Goal: Transaction & Acquisition: Purchase product/service

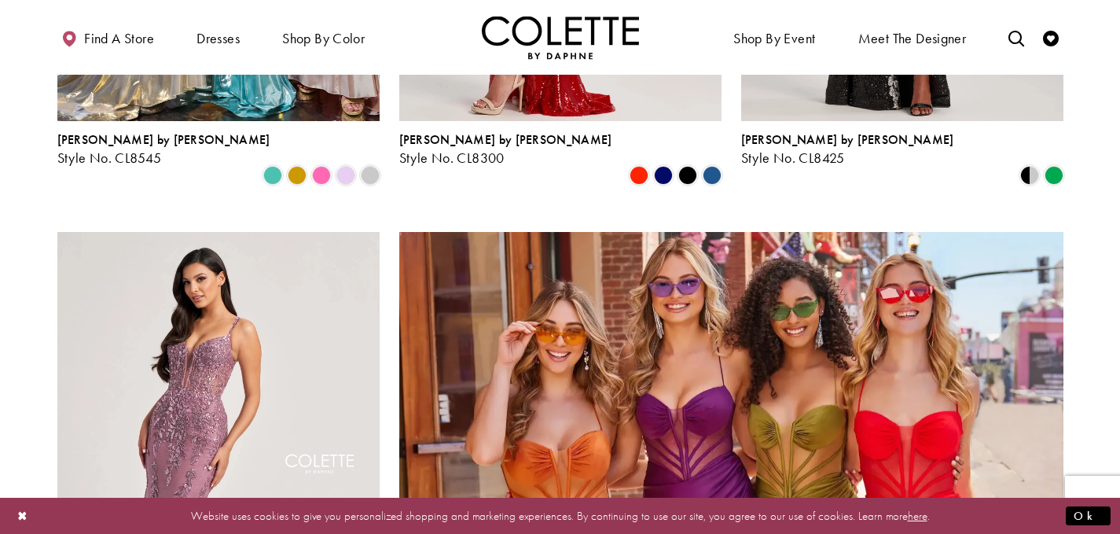
scroll to position [3379, 0]
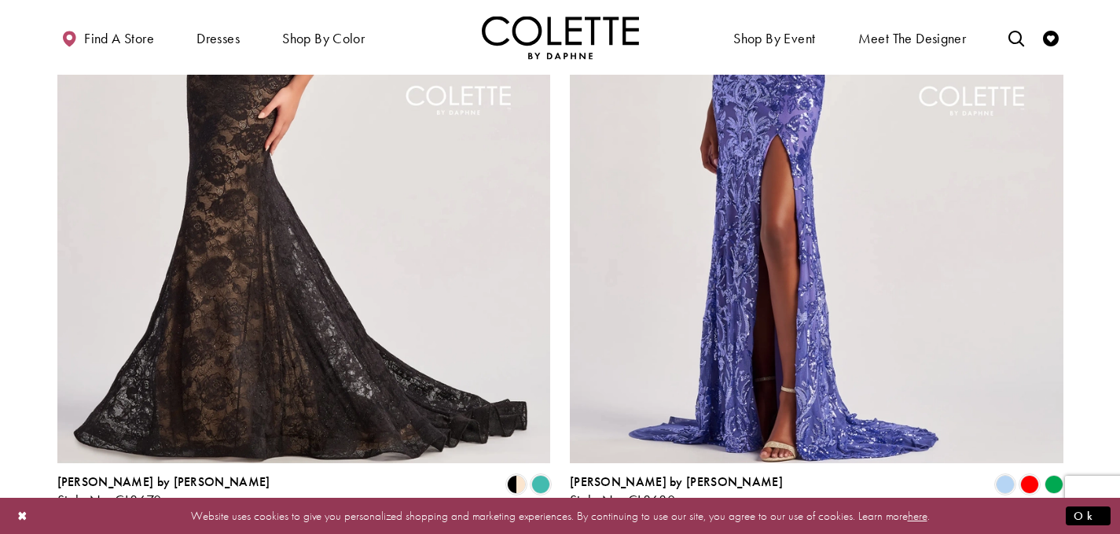
scroll to position [3075, 0]
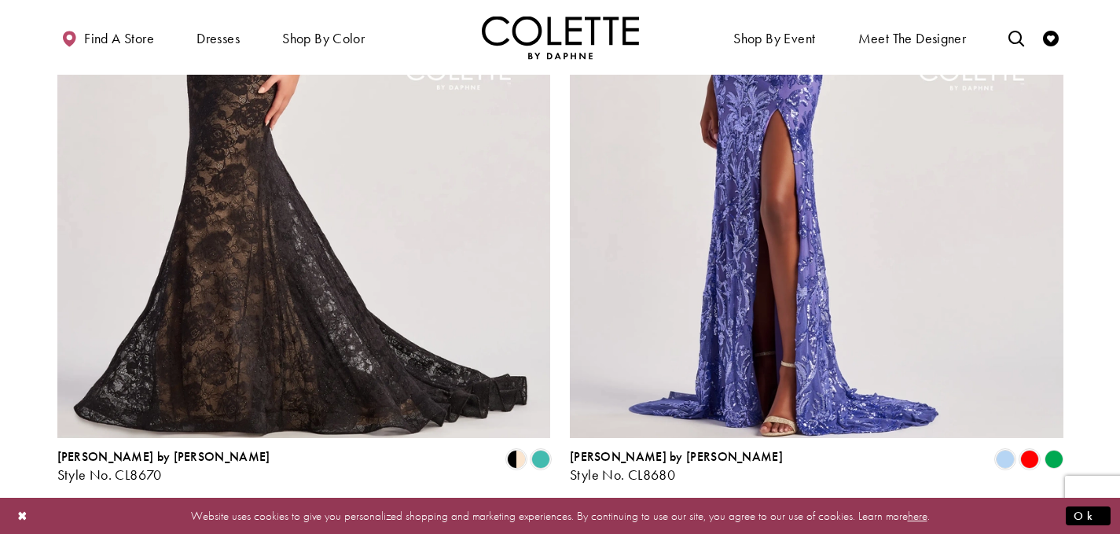
click at [549, 513] on link "3" at bounding box center [553, 524] width 17 height 23
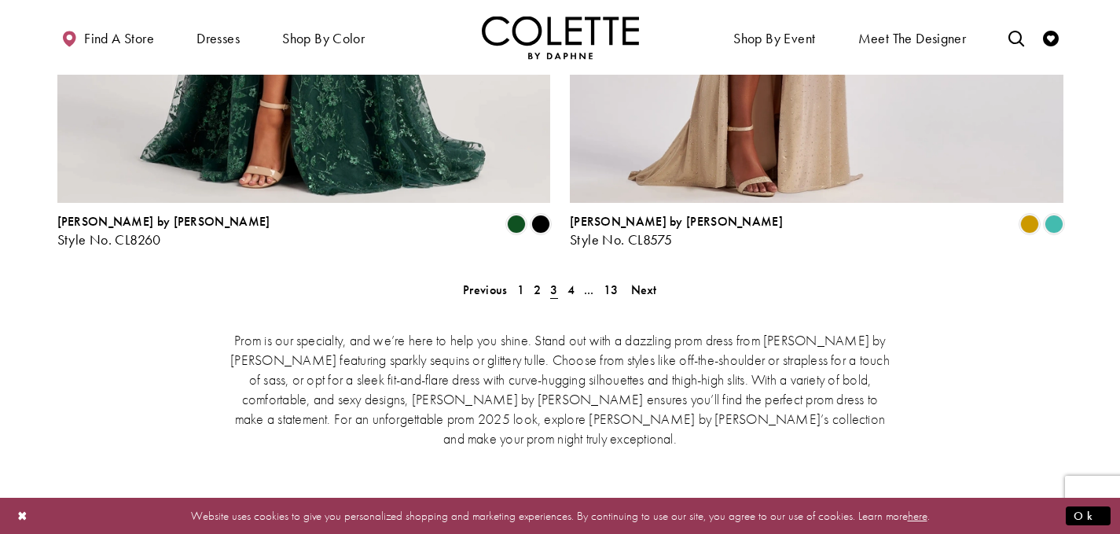
scroll to position [3311, 0]
click at [579, 277] on link "..." at bounding box center [589, 288] width 20 height 23
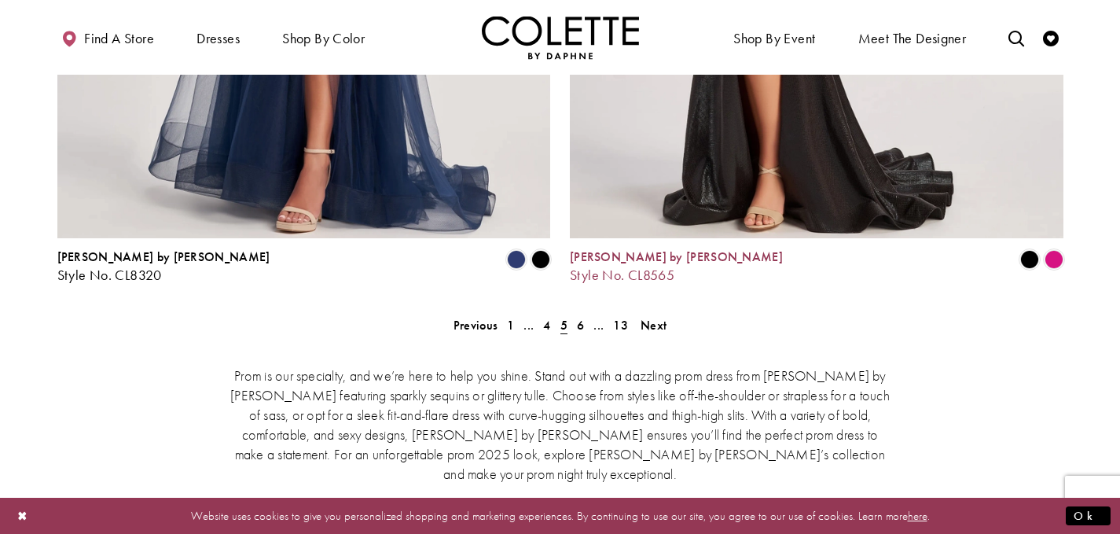
scroll to position [3232, 0]
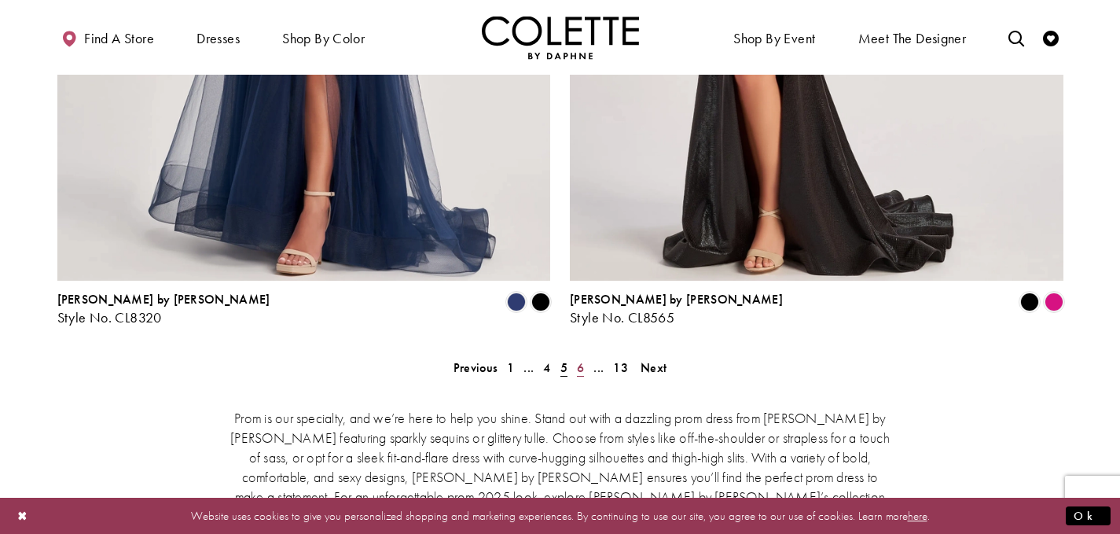
click at [582, 359] on span "6" at bounding box center [580, 367] width 7 height 17
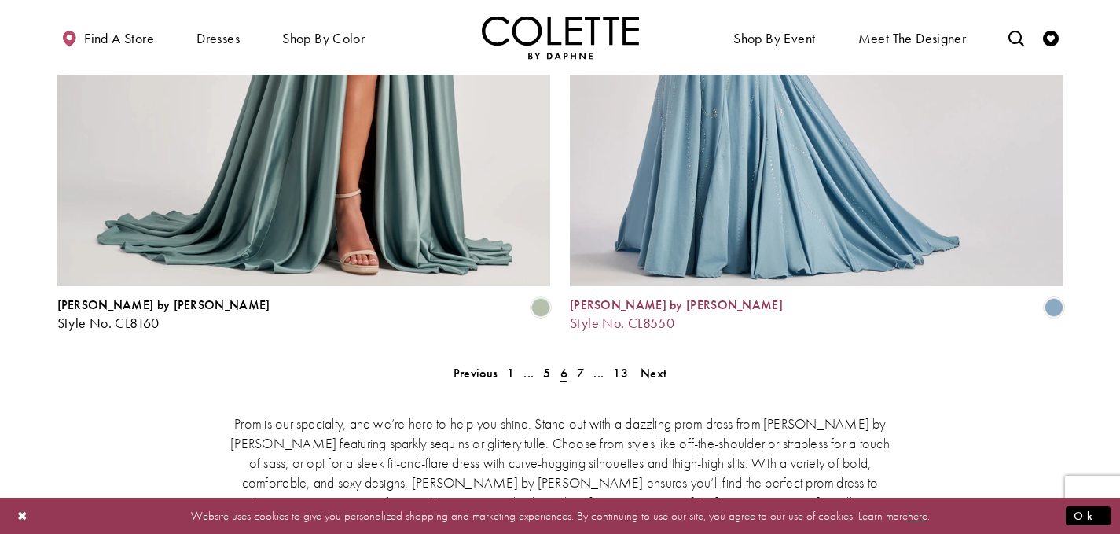
scroll to position [3074, 0]
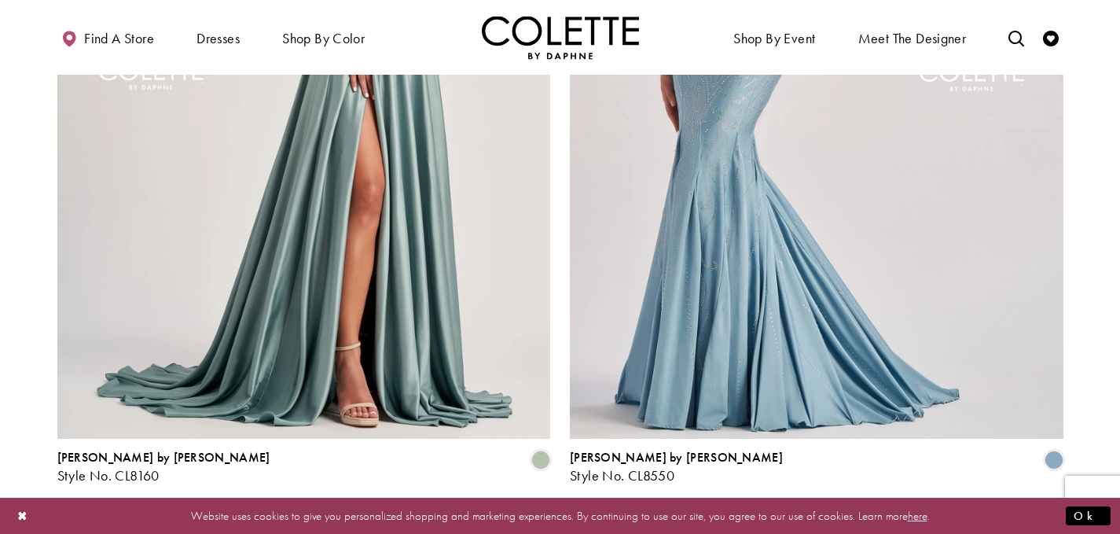
click at [578, 517] on span "7" at bounding box center [580, 525] width 7 height 17
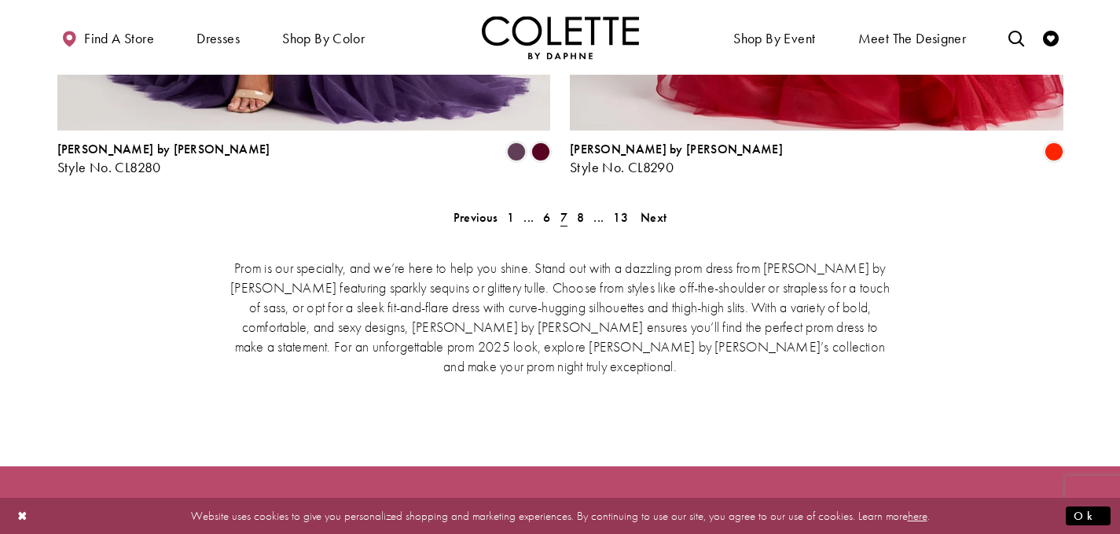
scroll to position [3389, 0]
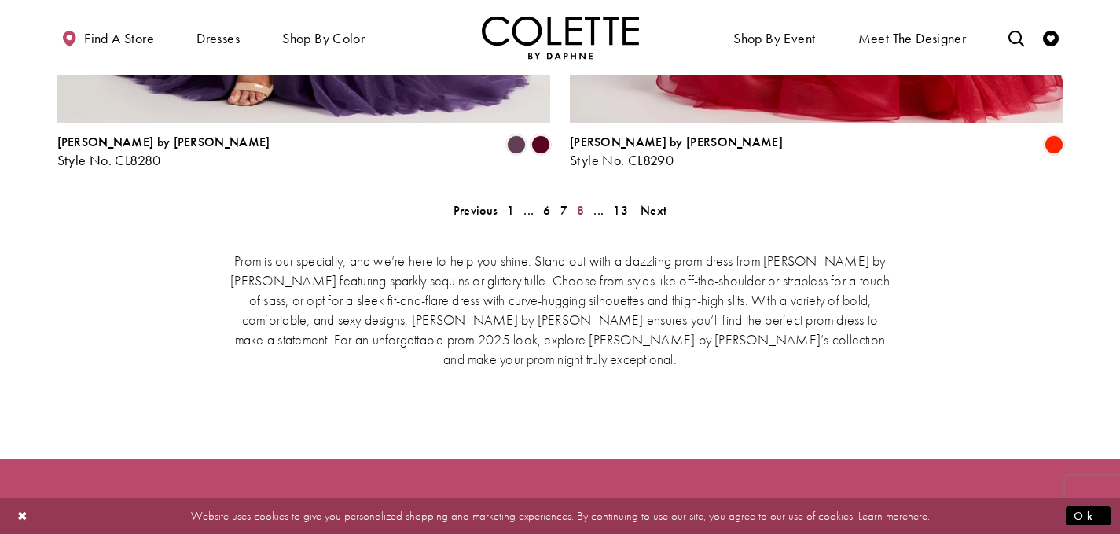
click at [578, 202] on span "8" at bounding box center [580, 210] width 7 height 17
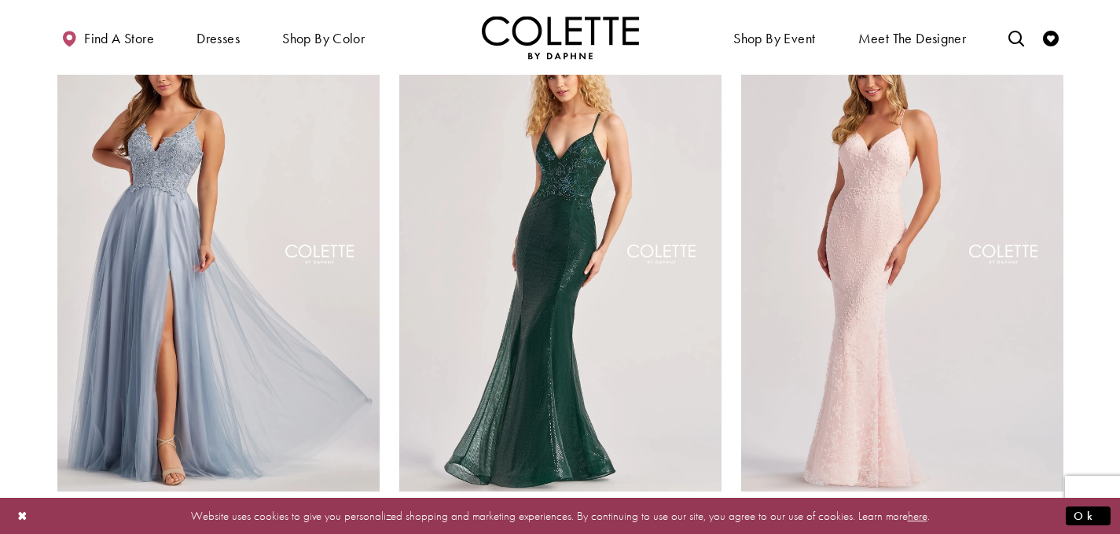
scroll to position [403, 0]
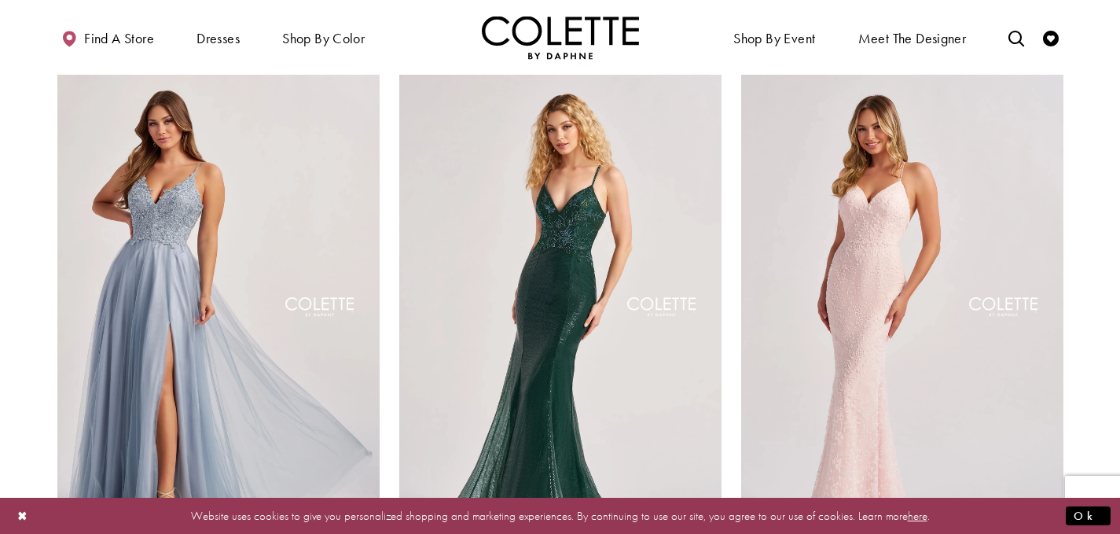
click at [975, 371] on img "Visit Colette by Daphne Style No. CL8655 Page" at bounding box center [902, 309] width 322 height 468
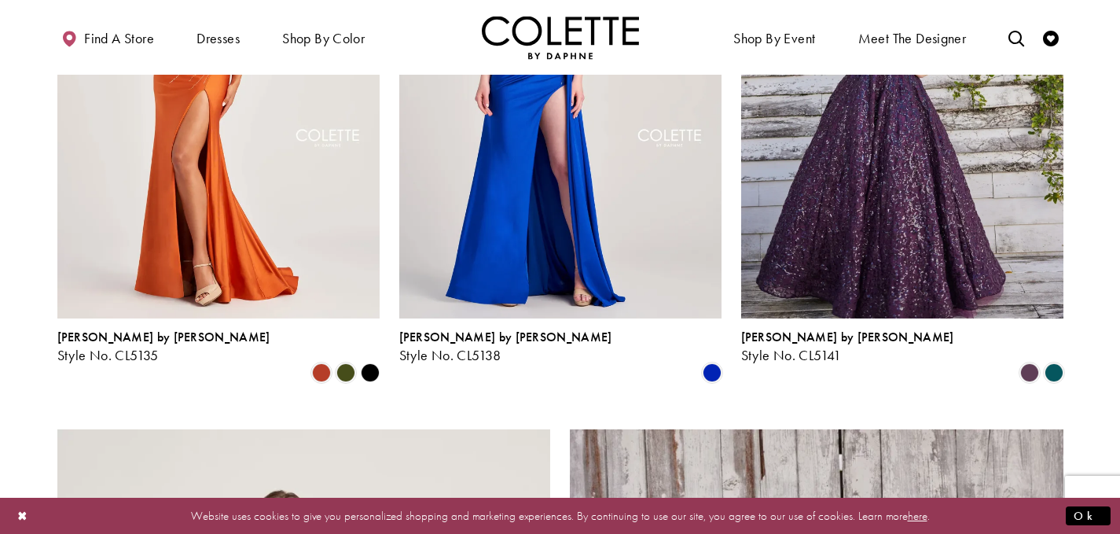
scroll to position [2368, 0]
click at [350, 362] on span "Product List" at bounding box center [345, 371] width 19 height 19
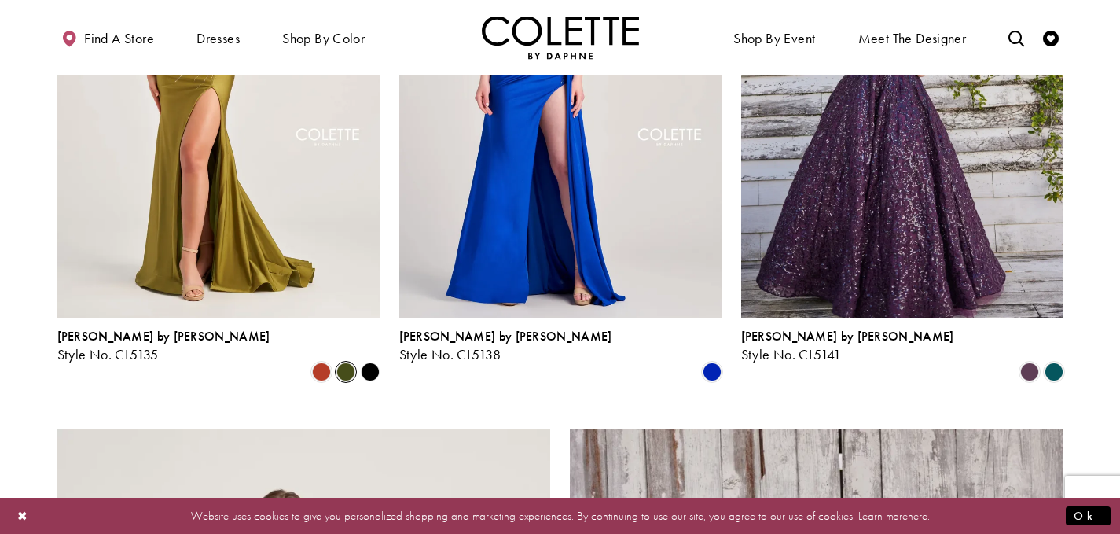
click at [350, 362] on span "Product List" at bounding box center [345, 371] width 19 height 19
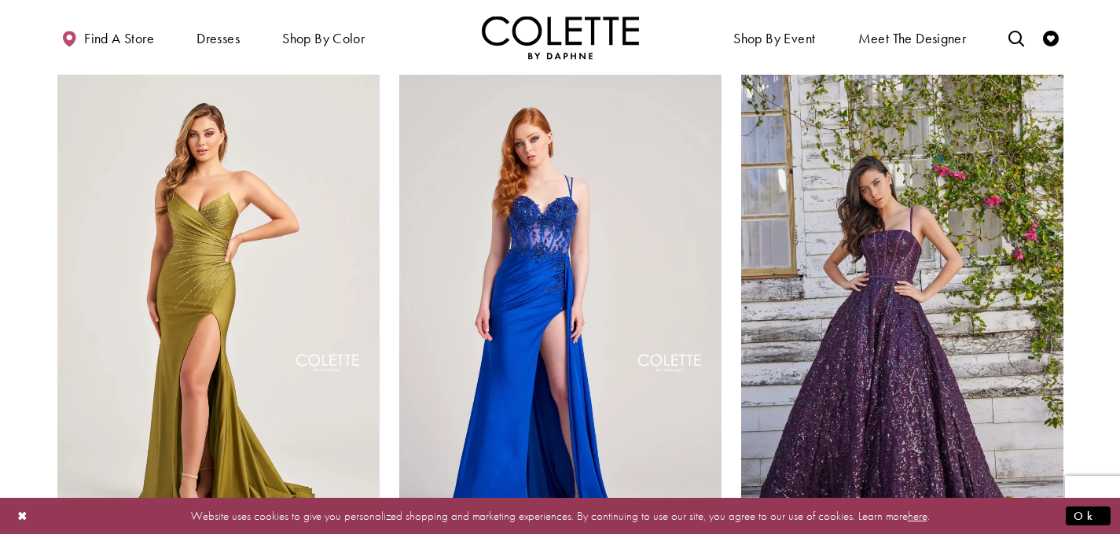
scroll to position [2211, 0]
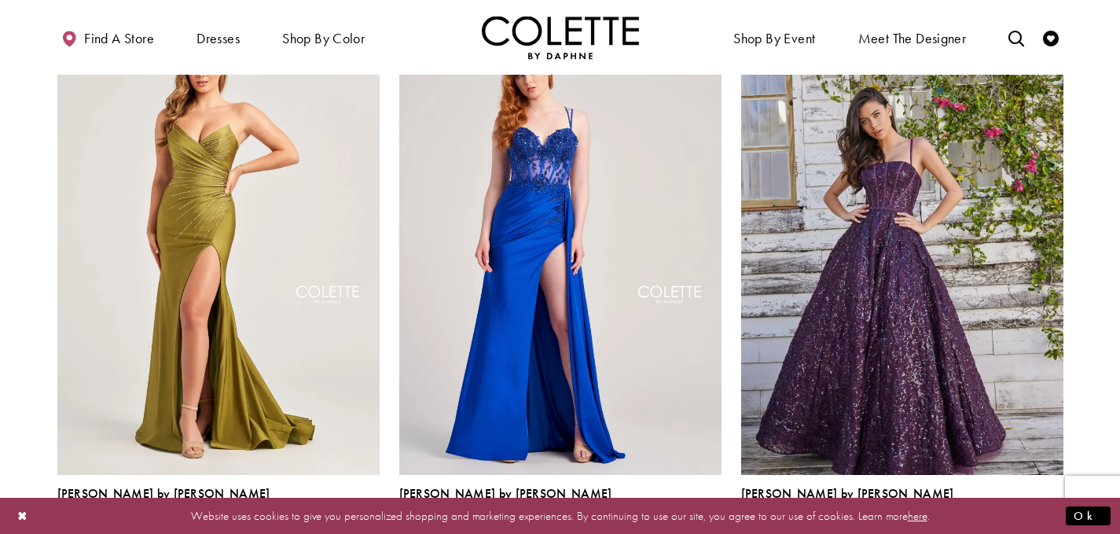
click at [373, 516] on polygon "Product List" at bounding box center [370, 528] width 24 height 24
click at [369, 516] on polygon "Product List" at bounding box center [370, 528] width 24 height 24
click at [373, 516] on polygon "Product List" at bounding box center [370, 528] width 24 height 24
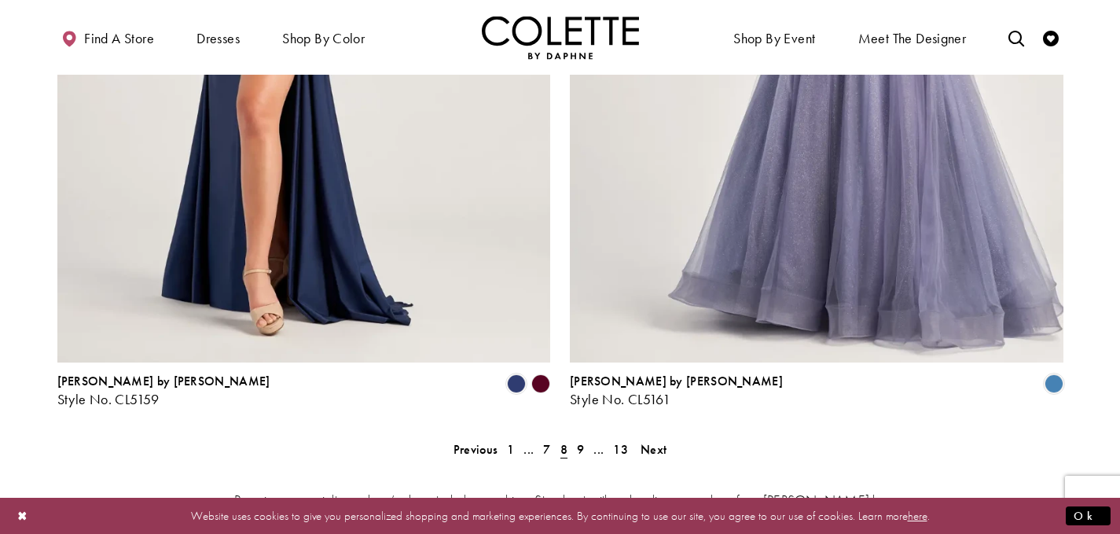
scroll to position [3154, 0]
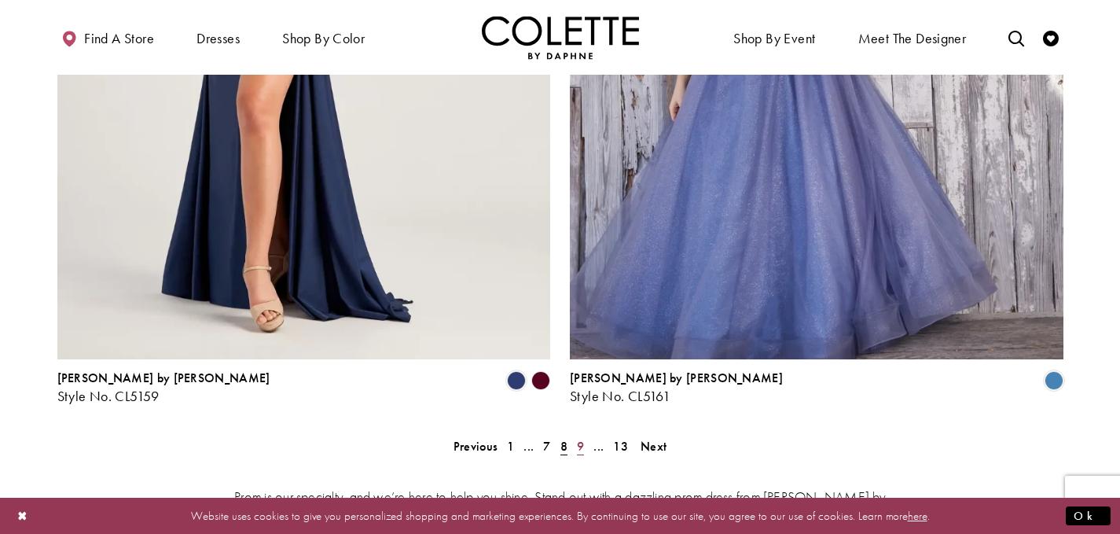
click at [585, 435] on link "9" at bounding box center [580, 446] width 17 height 23
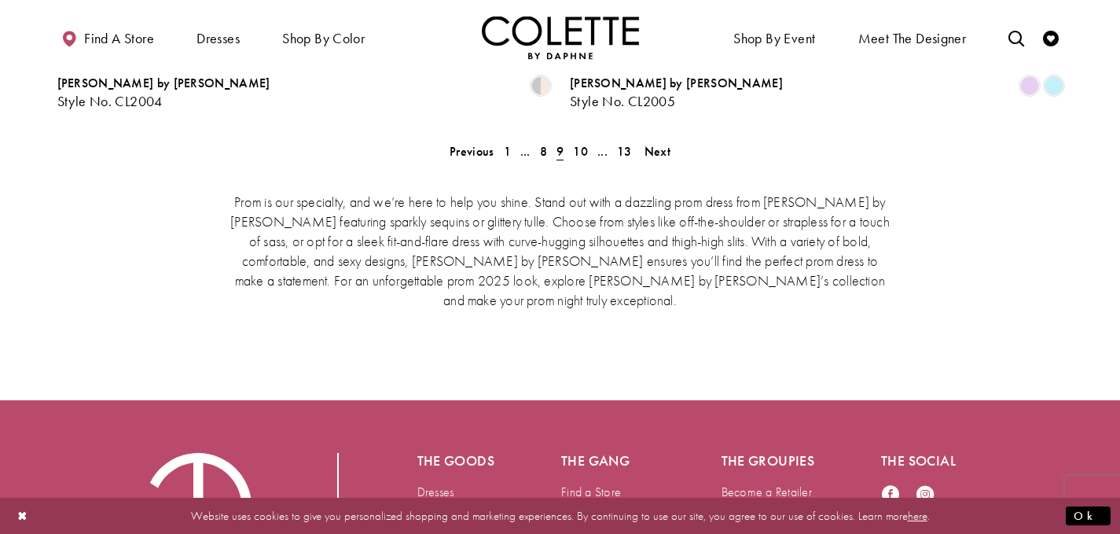
scroll to position [3232, 0]
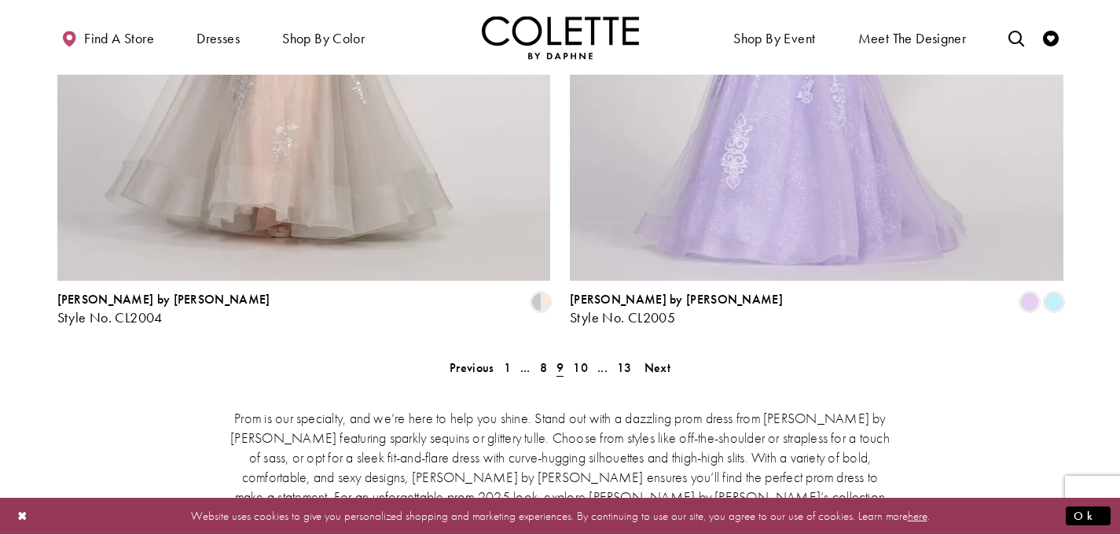
click at [578, 374] on div "Prom is our specialty, and we’re here to help you shine. Stand out with a dazzl…" at bounding box center [560, 465] width 1006 height 183
click at [583, 359] on span "10" at bounding box center [580, 367] width 15 height 17
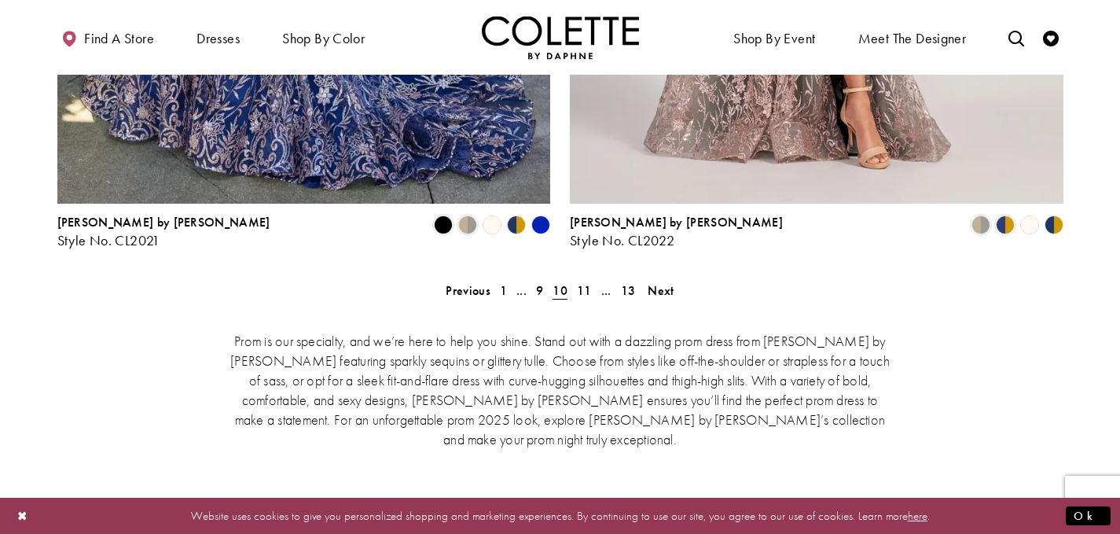
scroll to position [3311, 0]
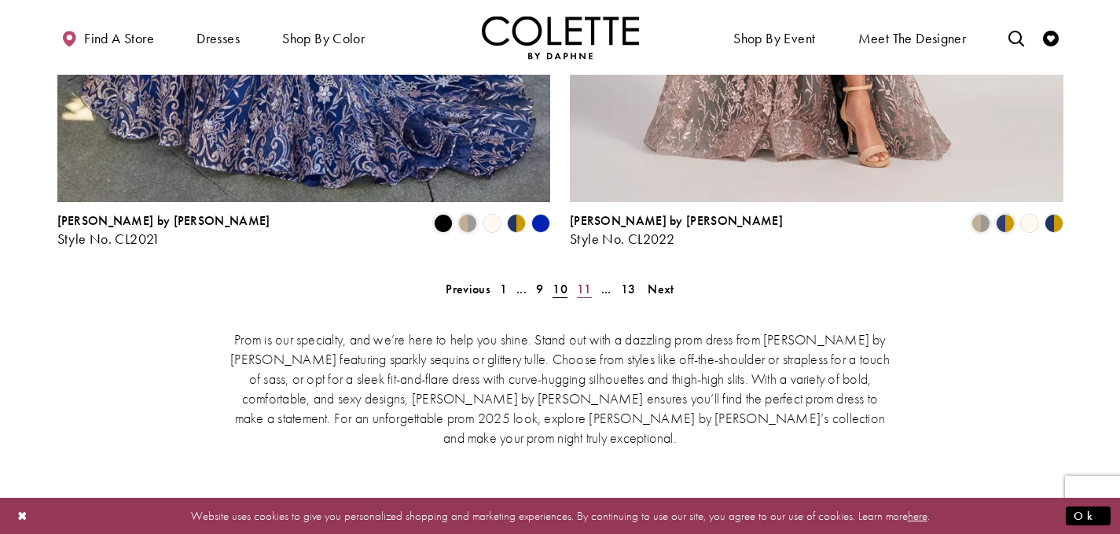
click at [578, 281] on span "11" at bounding box center [584, 289] width 15 height 17
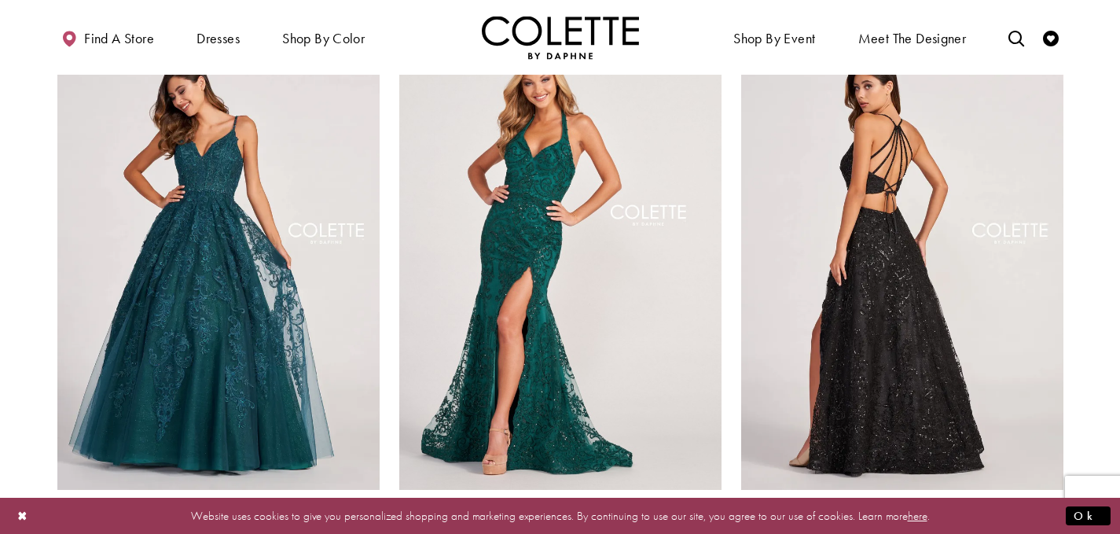
scroll to position [1032, 0]
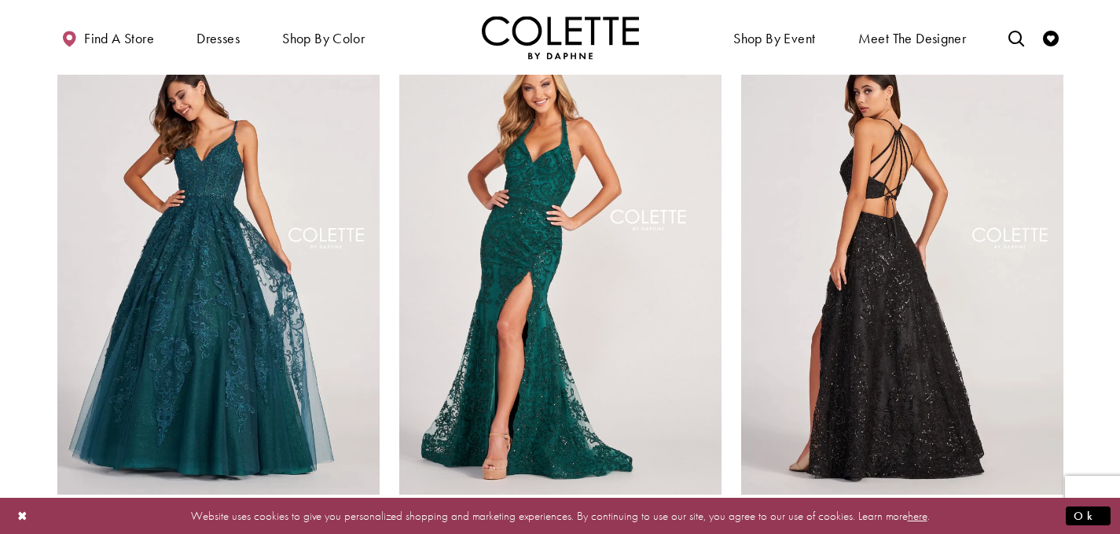
click at [969, 270] on img "Visit Colette by Daphne Style No. CL2028 Page" at bounding box center [902, 260] width 322 height 468
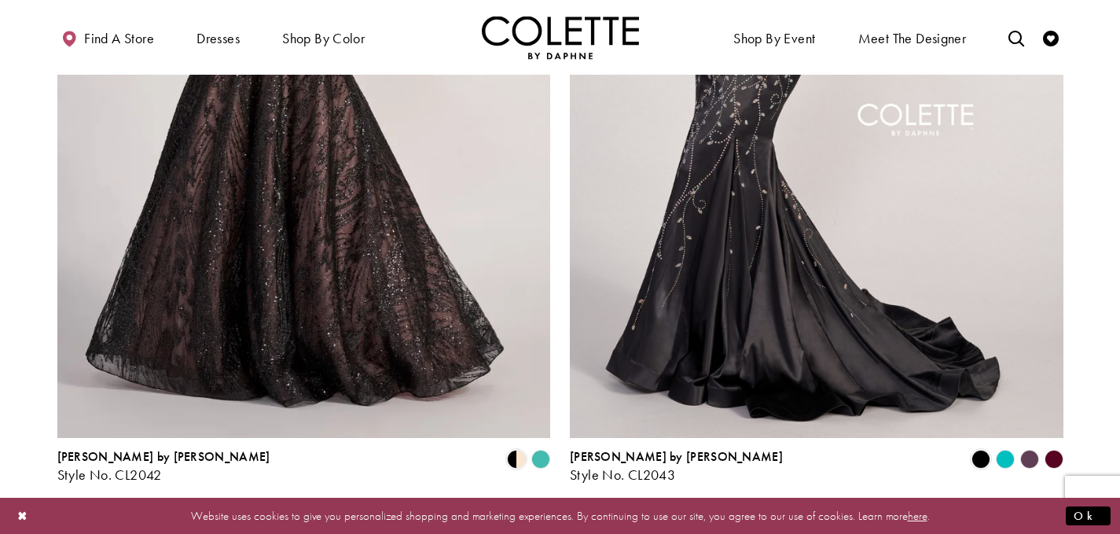
scroll to position [3311, 0]
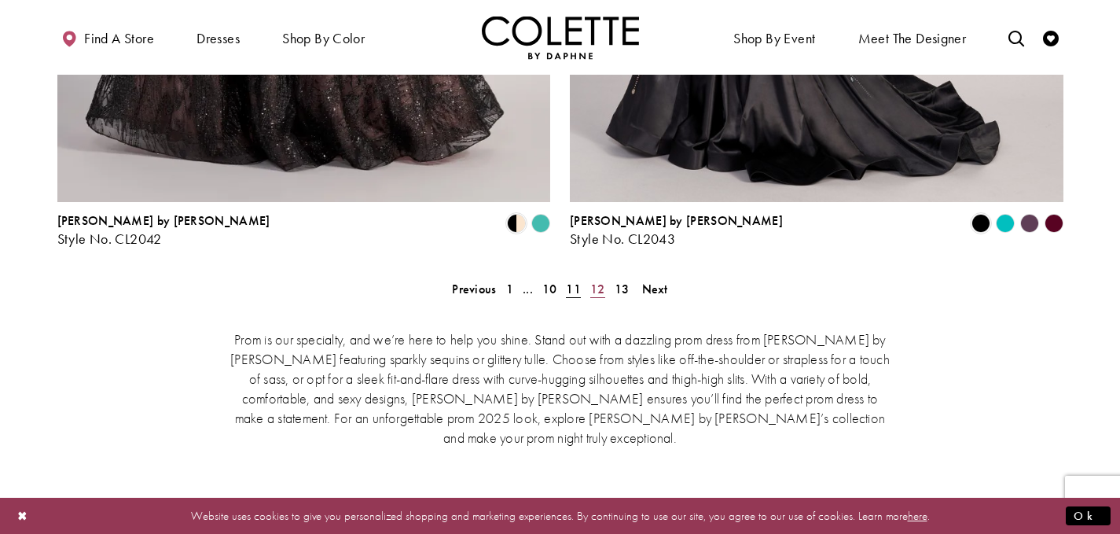
click at [601, 281] on span "12" at bounding box center [597, 289] width 15 height 17
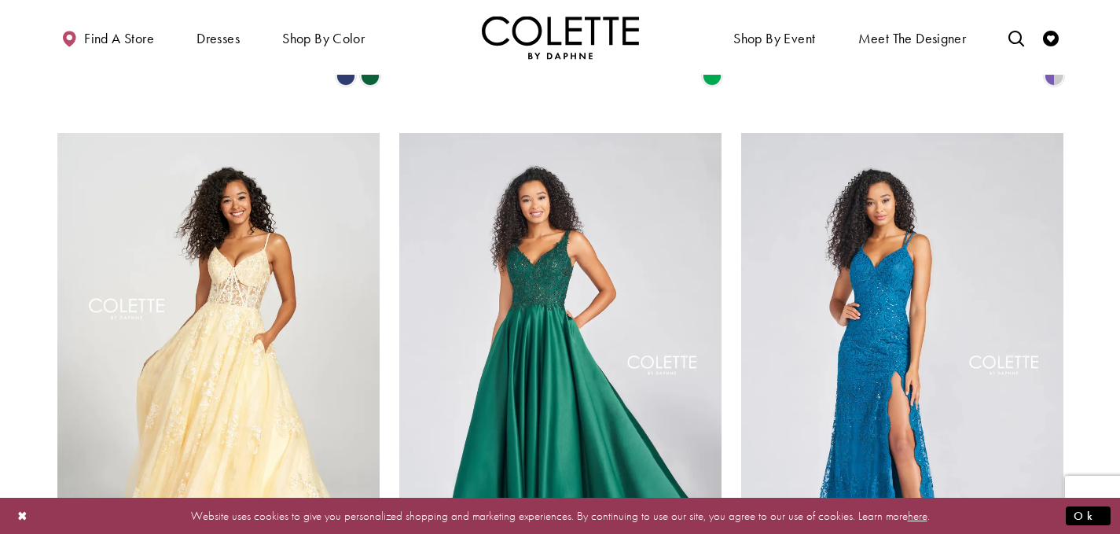
scroll to position [1503, 0]
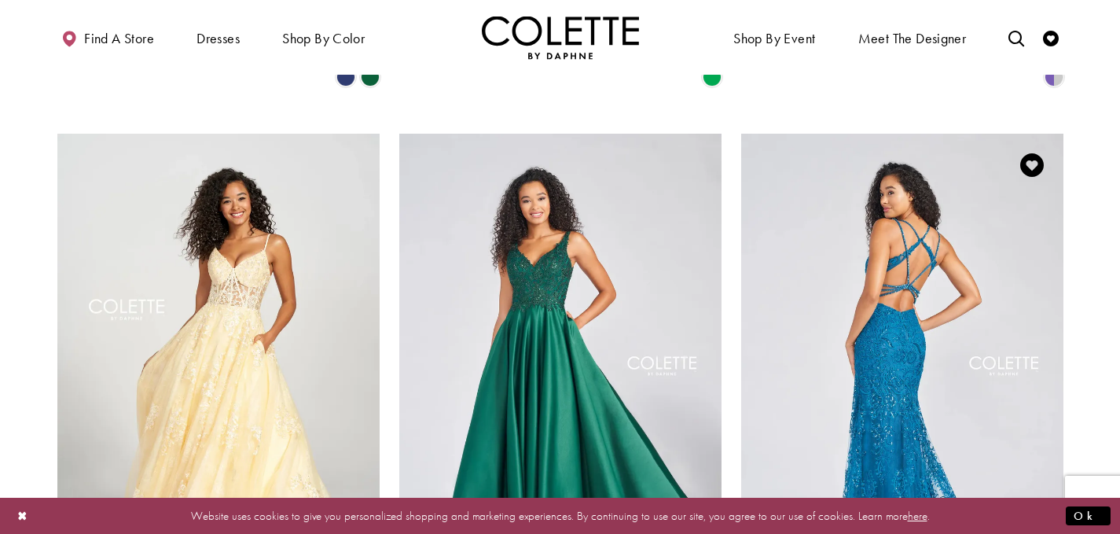
click at [920, 409] on img "Visit Colette by Daphne Style No. CL12280 Page" at bounding box center [902, 368] width 322 height 468
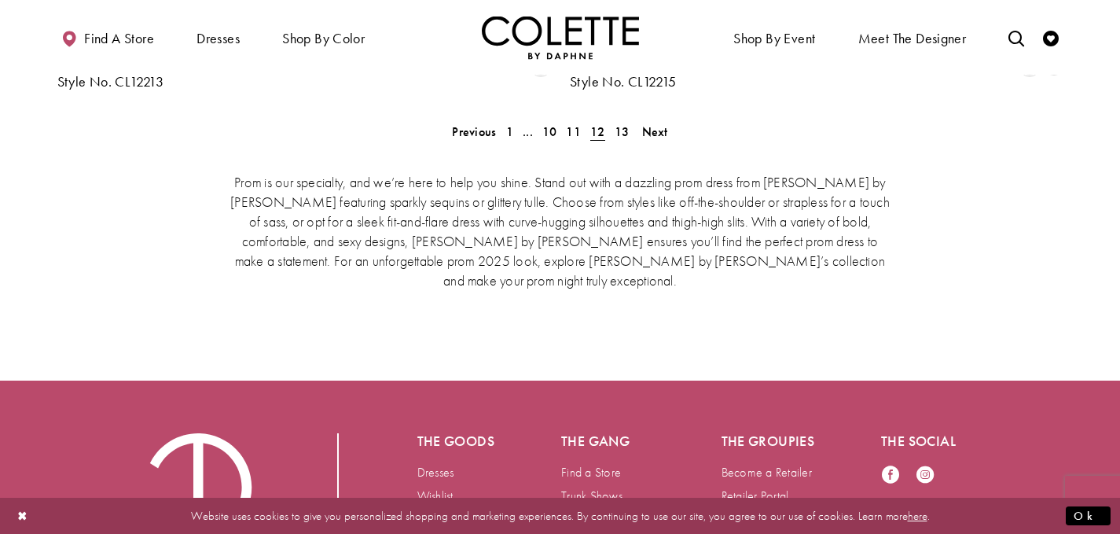
scroll to position [3232, 0]
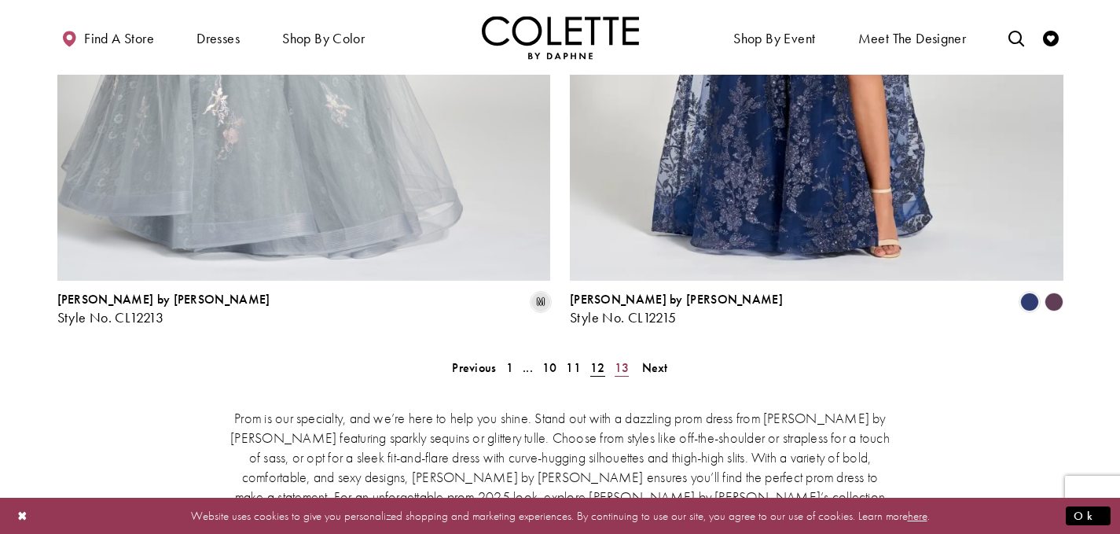
click at [622, 359] on span "13" at bounding box center [622, 367] width 15 height 17
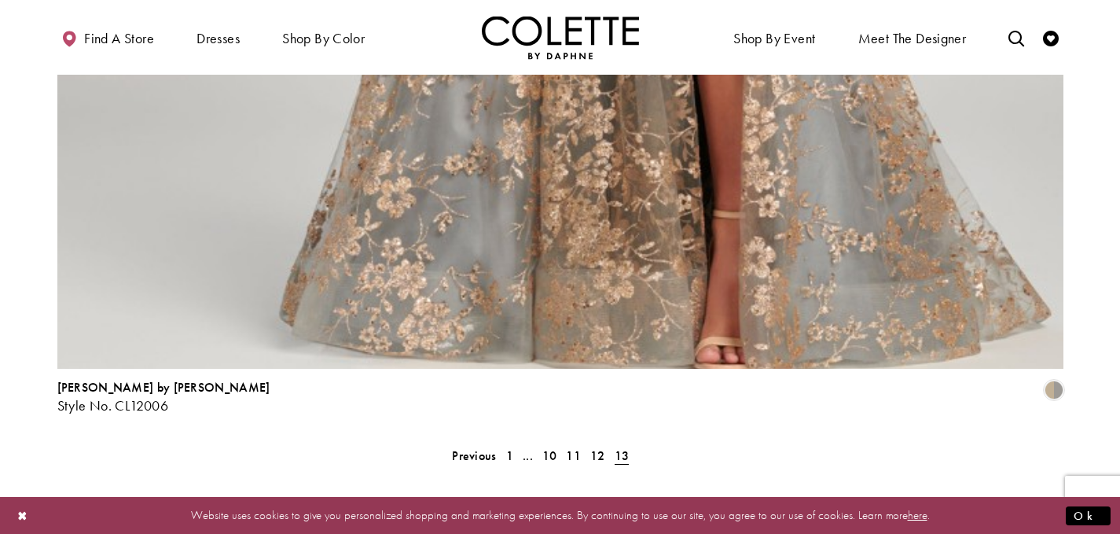
scroll to position [3546, 0]
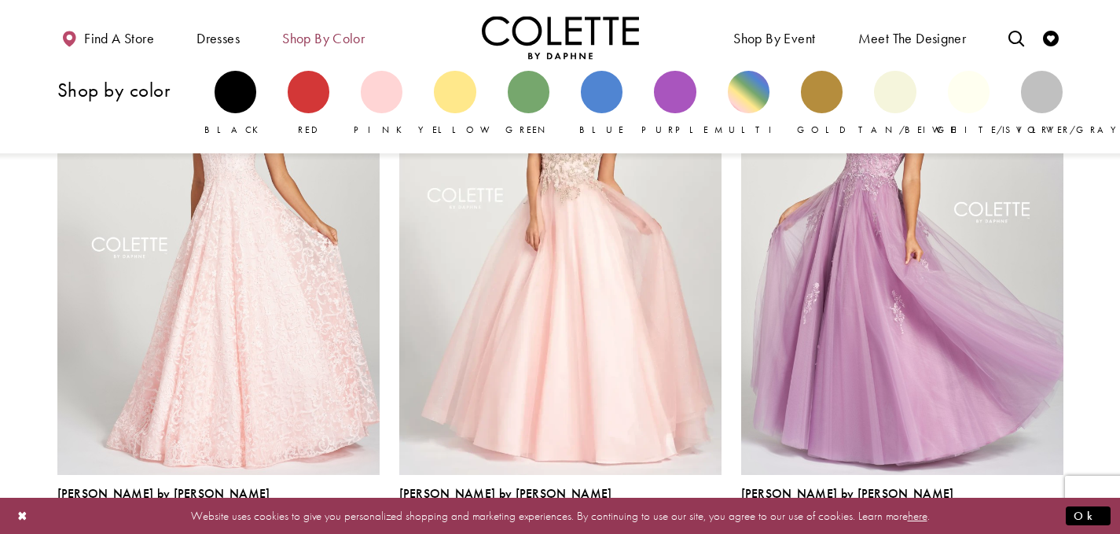
scroll to position [1896, 0]
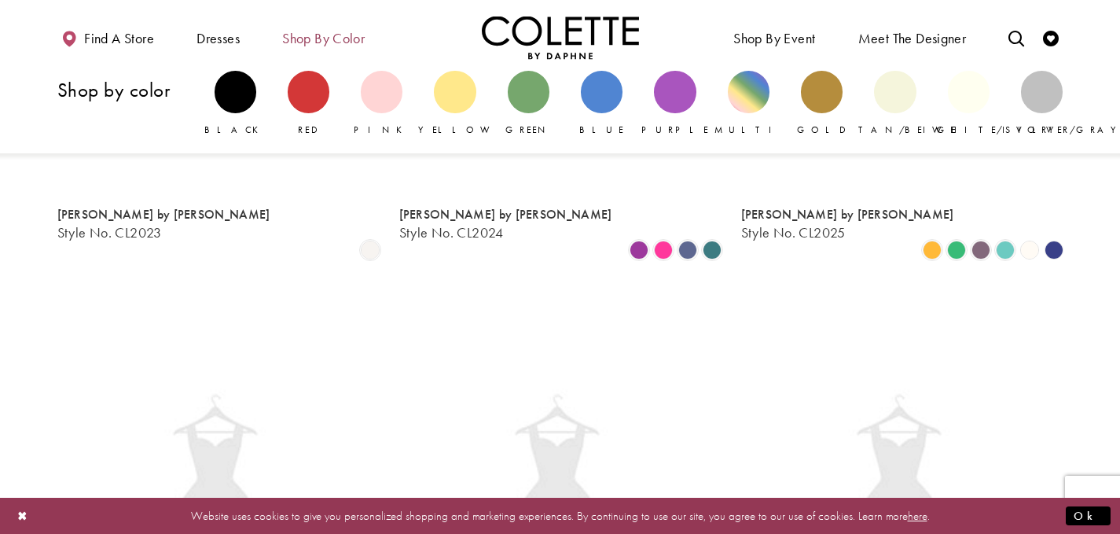
scroll to position [403, 0]
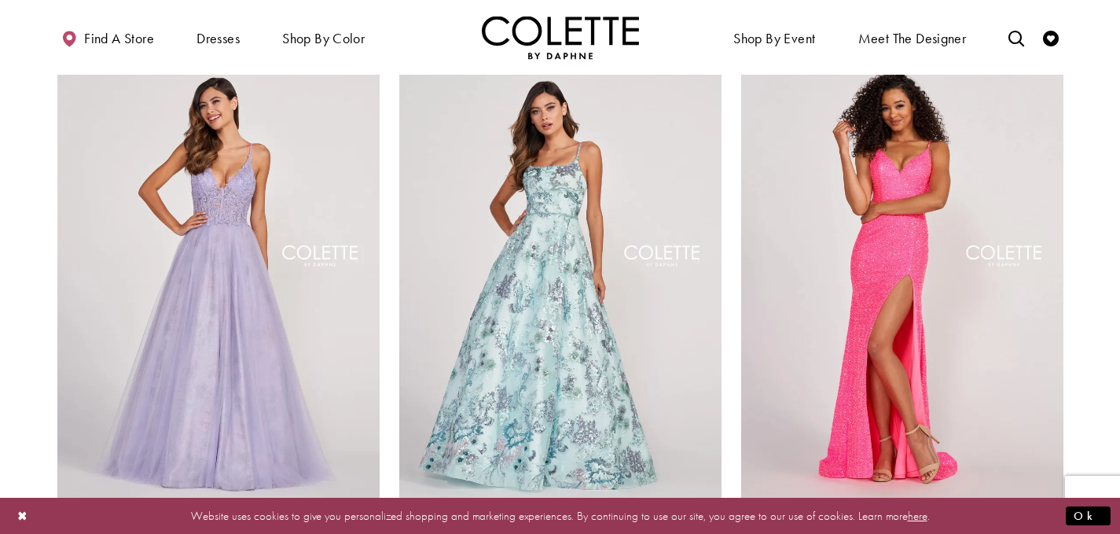
scroll to position [1032, 0]
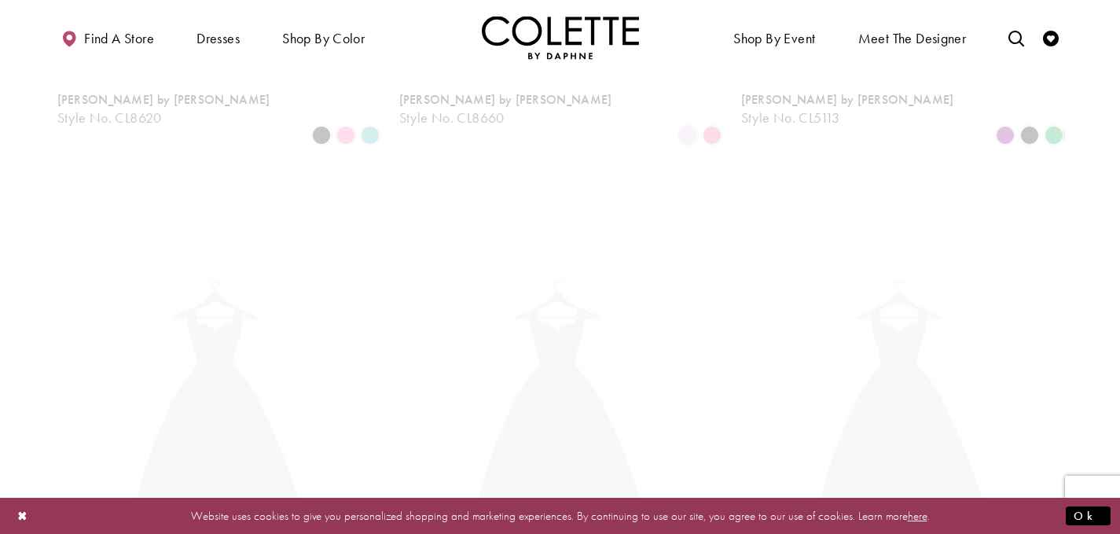
scroll to position [403, 0]
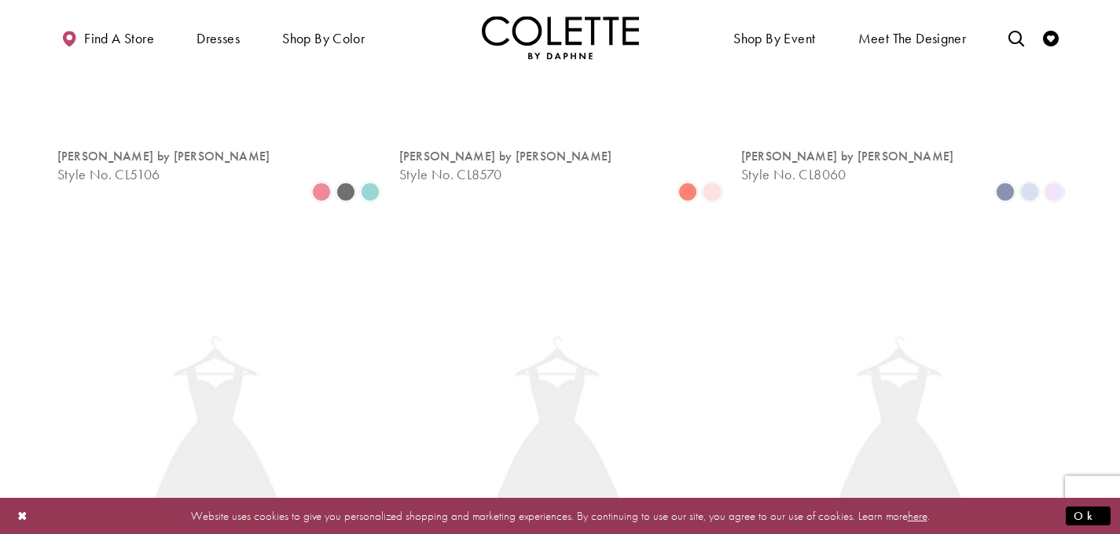
scroll to position [403, 0]
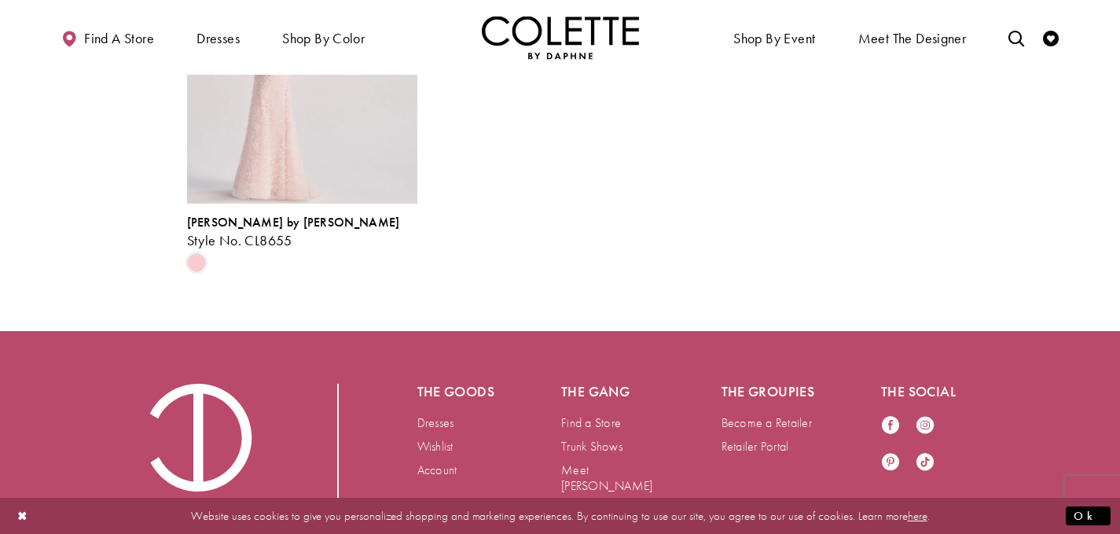
scroll to position [1493, 0]
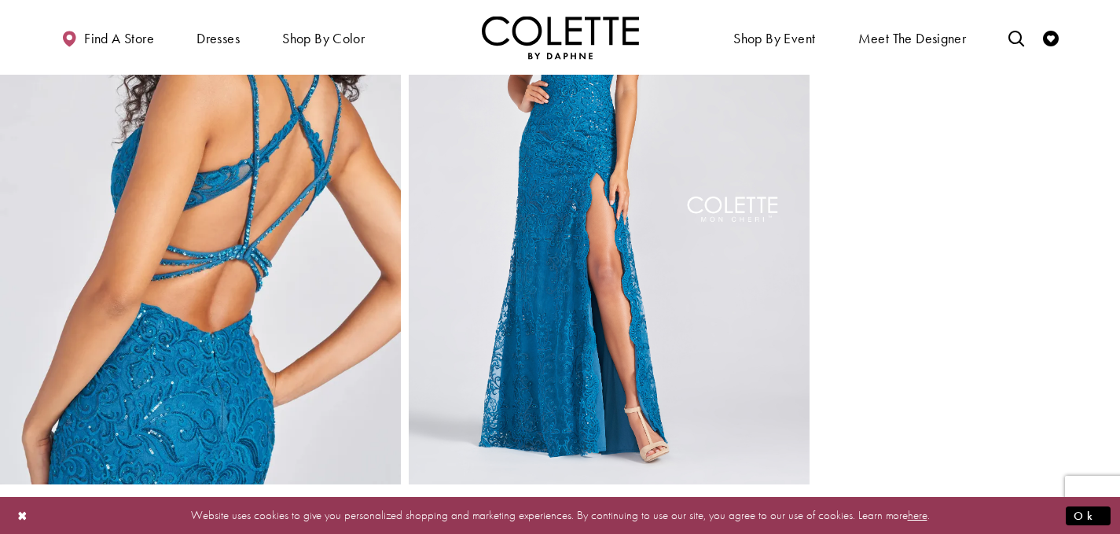
scroll to position [1414, 0]
